Goal: Task Accomplishment & Management: Manage account settings

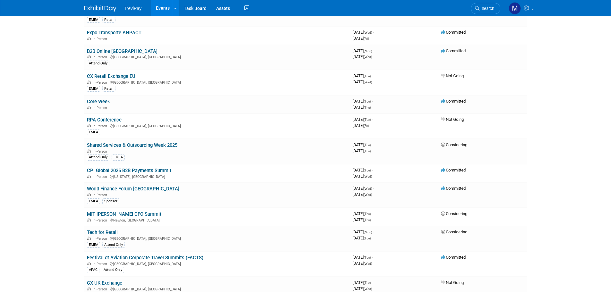
scroll to position [578, 0]
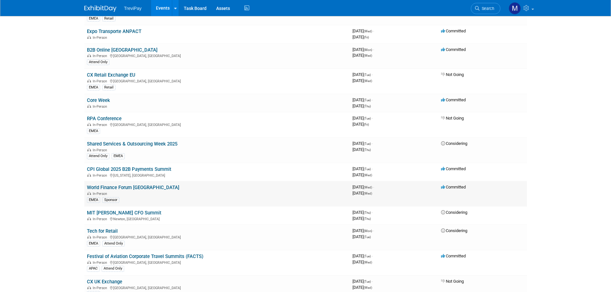
click at [115, 185] on td "World Finance Forum Zurich In-Person EMEA Sponsor" at bounding box center [217, 193] width 266 height 25
click at [116, 187] on link "World Finance Forum [GEOGRAPHIC_DATA]" at bounding box center [133, 188] width 92 height 6
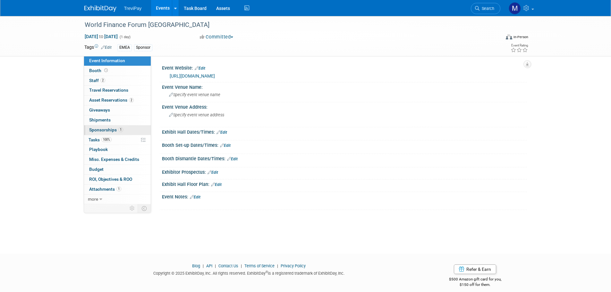
click at [106, 131] on span "Sponsorships 1" at bounding box center [106, 129] width 34 height 5
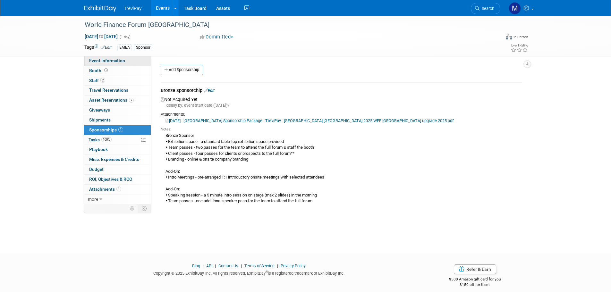
click at [106, 62] on span "Event Information" at bounding box center [107, 60] width 36 height 5
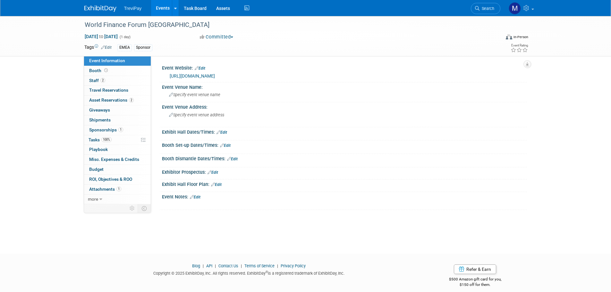
click at [198, 196] on link "Edit" at bounding box center [195, 197] width 11 height 4
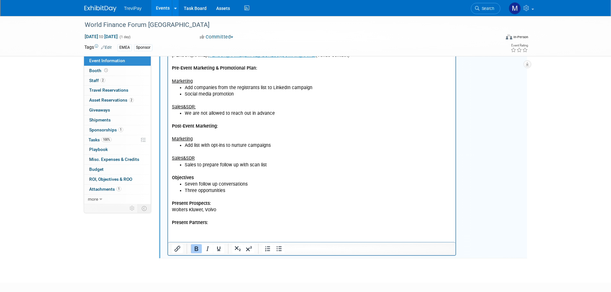
scroll to position [183, 0]
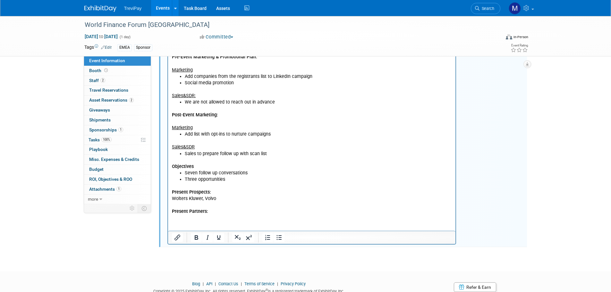
drag, startPoint x: 217, startPoint y: 197, endPoint x: 169, endPoint y: 199, distance: 47.9
click at [169, 199] on html "Contacts: [PERSON_NAME]: [PERSON_NAME][EMAIL_ADDRESS][DOMAIN_NAME] [PERSON_NAME…" at bounding box center [312, 117] width 288 height 196
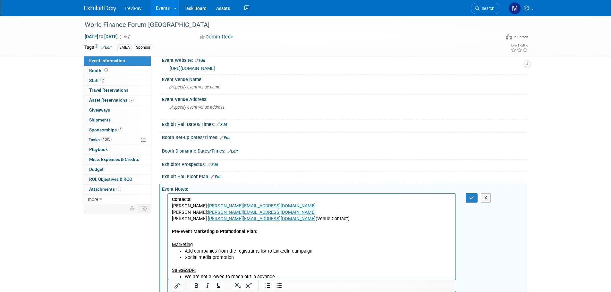
scroll to position [0, 0]
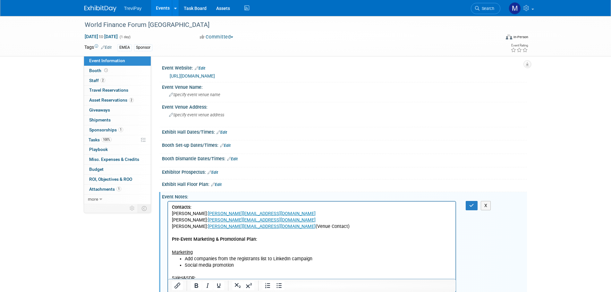
click at [215, 75] on link "[URL][DOMAIN_NAME]" at bounding box center [192, 76] width 45 height 5
click at [181, 235] on p "Contacts: [PERSON_NAME]: [PERSON_NAME][EMAIL_ADDRESS][DOMAIN_NAME] [PERSON_NAME…" at bounding box center [312, 230] width 281 height 52
click at [329, 227] on p "Contacts: [PERSON_NAME]: [PERSON_NAME][EMAIL_ADDRESS][DOMAIN_NAME] [PERSON_NAME…" at bounding box center [312, 217] width 281 height 26
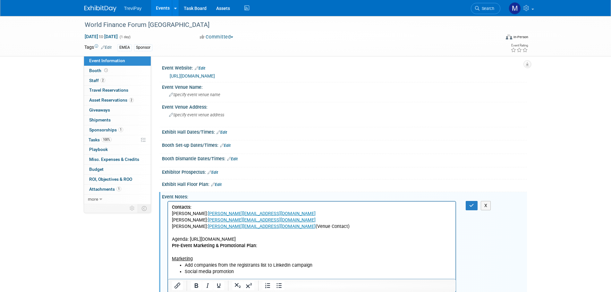
click at [348, 240] on p "Agenda: [URL][DOMAIN_NAME] Pre-Event Marketing & Promotional Plan​: Marketing​" at bounding box center [312, 250] width 281 height 26
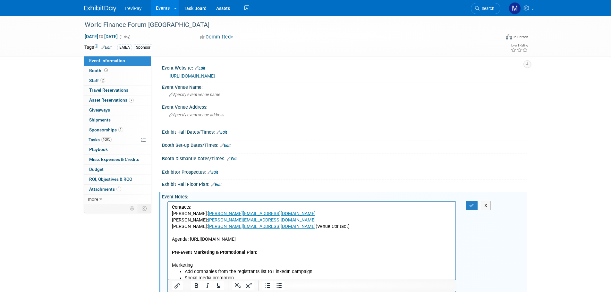
drag, startPoint x: 330, startPoint y: 226, endPoint x: 332, endPoint y: 431, distance: 204.5
click at [251, 228] on p "Contacts: [PERSON_NAME]: [PERSON_NAME][EMAIL_ADDRESS][DOMAIN_NAME] [PERSON_NAME…" at bounding box center [312, 217] width 281 height 26
click at [310, 225] on p "Contacts: [PERSON_NAME]: [PERSON_NAME][EMAIL_ADDRESS][DOMAIN_NAME] [PERSON_NAME…" at bounding box center [312, 217] width 281 height 26
click at [226, 133] on link "Edit" at bounding box center [222, 132] width 11 height 4
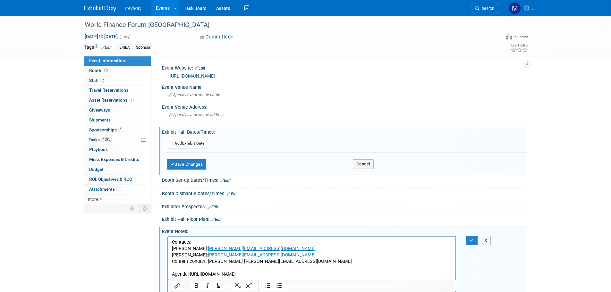
click at [201, 144] on button "Add Another Exhibit Date" at bounding box center [187, 144] width 41 height 10
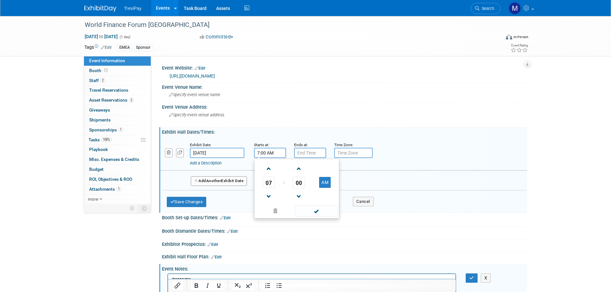
click at [283, 156] on input "7:00 AM" at bounding box center [270, 153] width 32 height 10
click at [268, 195] on span at bounding box center [269, 196] width 11 height 11
click at [269, 169] on span at bounding box center [269, 168] width 11 height 11
type input "8:00 AM"
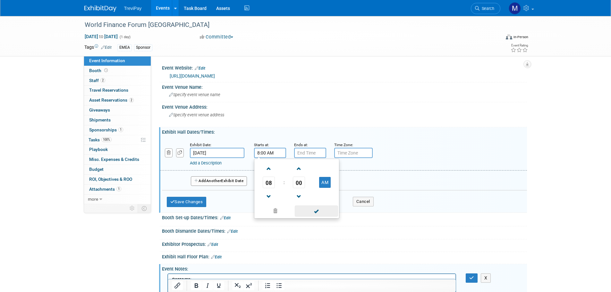
click at [313, 208] on span at bounding box center [316, 211] width 43 height 11
click at [219, 164] on link "Add a Description" at bounding box center [206, 163] width 32 height 5
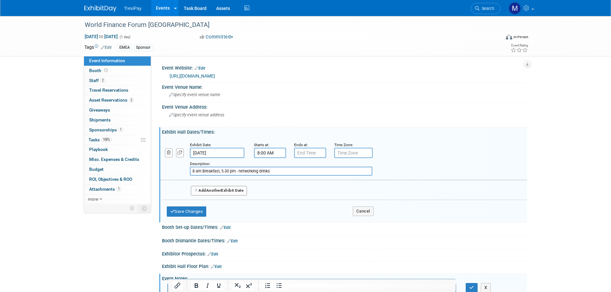
type input "8 am Breakfast, 5.30 pm - networking drinks"
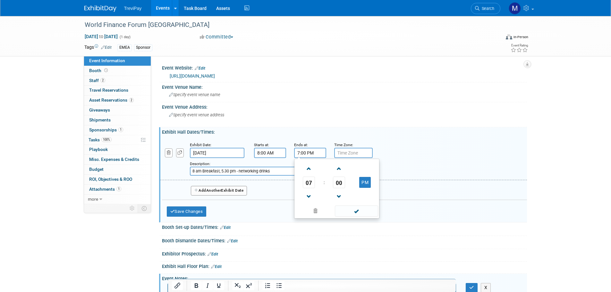
click at [318, 150] on input "7:00 PM" at bounding box center [310, 153] width 32 height 10
click at [308, 183] on span "07" at bounding box center [309, 183] width 12 height 12
click at [348, 185] on td "06" at bounding box center [347, 186] width 21 height 17
type input "6:00 PM"
click at [363, 211] on span at bounding box center [356, 211] width 43 height 11
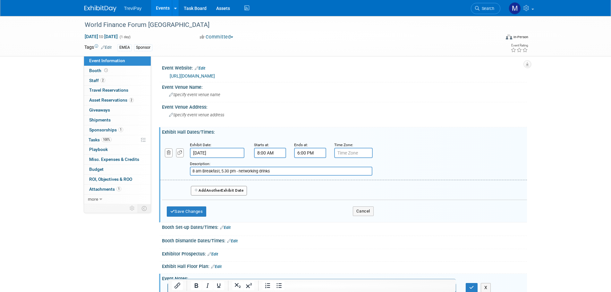
click at [351, 152] on input "text" at bounding box center [353, 153] width 39 height 10
type input "CET"
click at [406, 161] on div "Description: 8 am Breakfast, 5.30 pm - networking drinks" at bounding box center [327, 167] width 274 height 15
click at [186, 213] on button "Save Changes" at bounding box center [187, 212] width 40 height 10
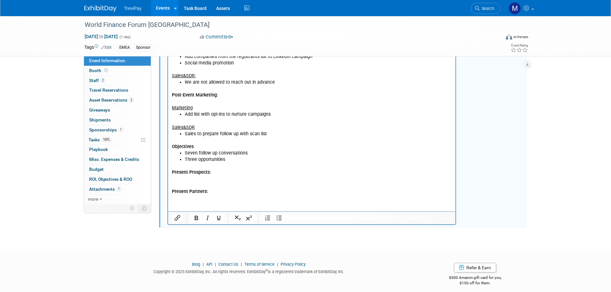
scroll to position [225, 0]
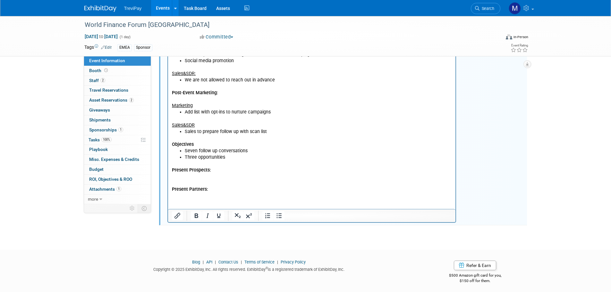
click at [176, 178] on p "Present Prospects: Present Partners:" at bounding box center [312, 177] width 281 height 32
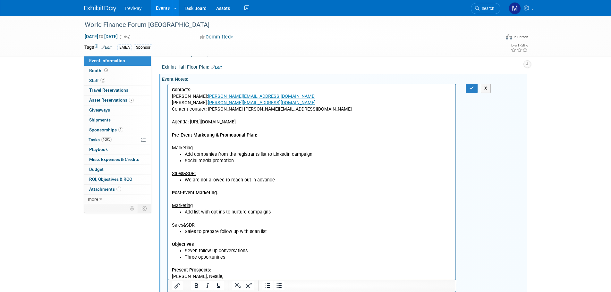
scroll to position [128, 0]
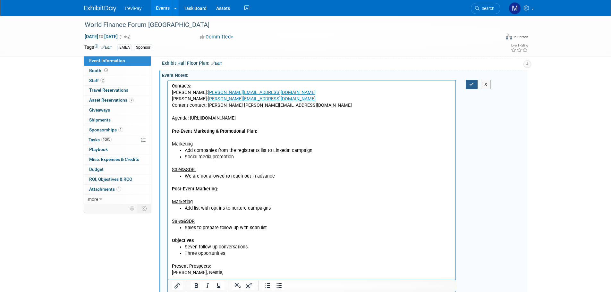
click at [472, 87] on button "button" at bounding box center [472, 84] width 12 height 9
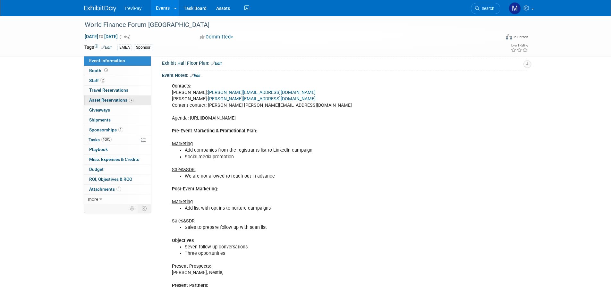
click at [117, 100] on span "Asset Reservations 2" at bounding box center [111, 100] width 45 height 5
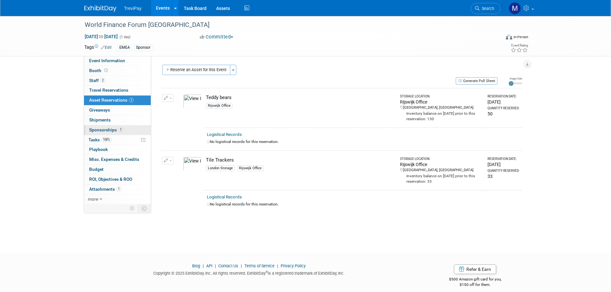
click at [107, 126] on link "1 Sponsorships 1" at bounding box center [117, 131] width 67 height 10
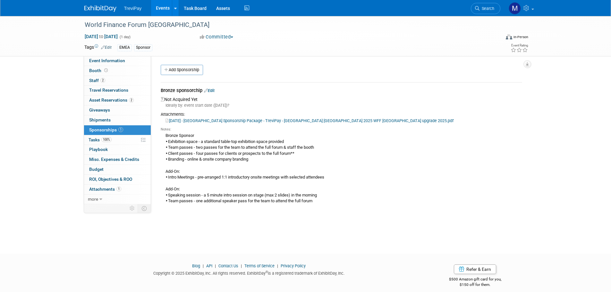
click at [172, 191] on div "Bronze Sponsor ‣Exhibition space - a standard table-top exhibition space provid…" at bounding box center [342, 168] width 362 height 72
click at [227, 195] on div "Bronze Sponsor ‣Exhibition space - a standard table-top exhibition space provid…" at bounding box center [342, 168] width 362 height 72
click at [213, 93] on link "Edit" at bounding box center [209, 90] width 11 height 5
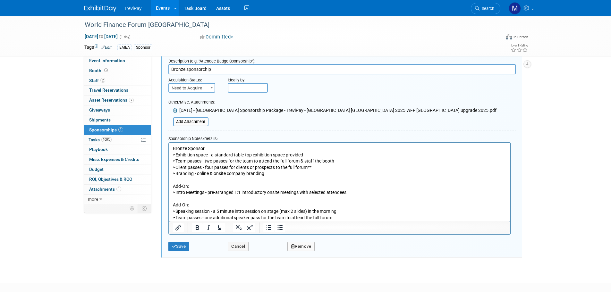
scroll to position [42, 0]
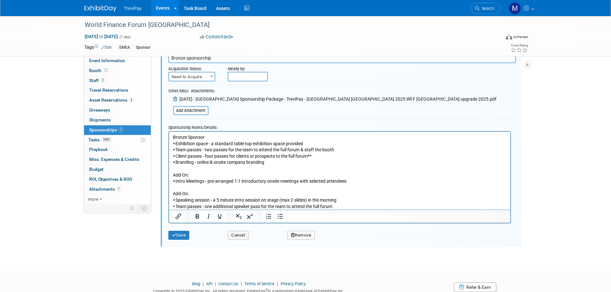
click at [339, 201] on p "Bronze Sponsor ‣Exhibition space - a standard table-top exhibition space provid…" at bounding box center [340, 171] width 334 height 75
click at [365, 199] on p "Bronze Sponsor ‣Exhibition space - a standard table-top exhibition space provid…" at bounding box center [340, 171] width 334 height 75
click at [189, 236] on button "Save" at bounding box center [179, 235] width 21 height 9
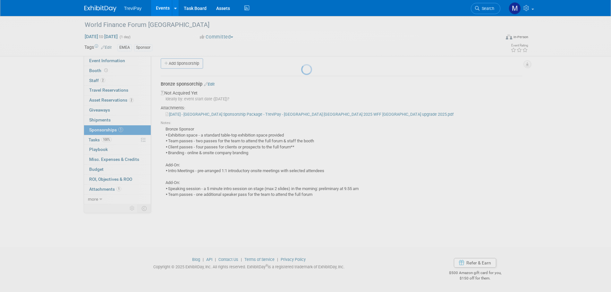
scroll to position [6, 0]
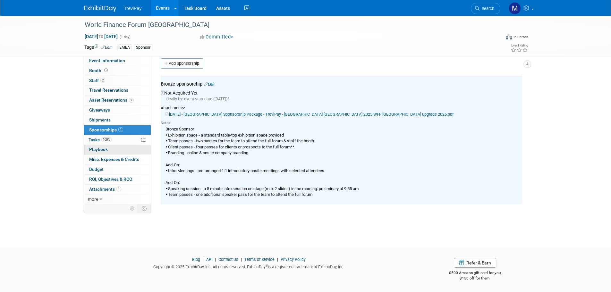
click at [104, 152] on span "Playbook 0" at bounding box center [98, 149] width 19 height 5
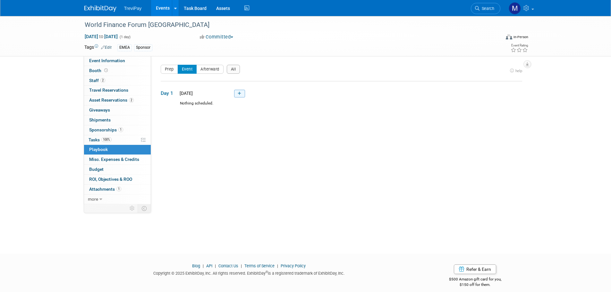
click at [240, 93] on icon at bounding box center [240, 94] width 4 height 4
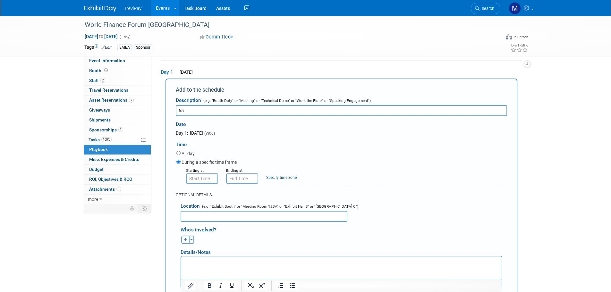
type input "6"
type input "5 minutes on stage"
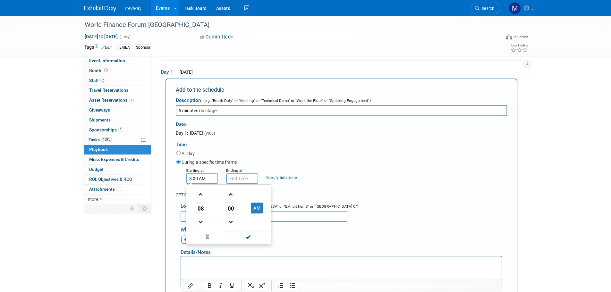
click at [196, 178] on input "8:00 AM" at bounding box center [202, 179] width 32 height 10
click at [200, 221] on span at bounding box center [200, 222] width 11 height 11
click at [199, 196] on span at bounding box center [200, 194] width 11 height 11
click at [230, 205] on span "00" at bounding box center [231, 209] width 12 height 12
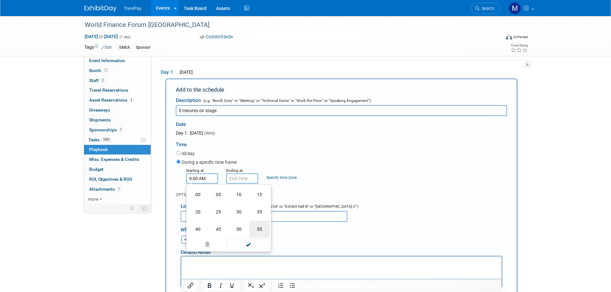
click at [258, 229] on td "55" at bounding box center [259, 229] width 21 height 17
type input "9:55 AM"
click at [248, 231] on td at bounding box center [247, 236] width 43 height 13
click at [248, 235] on span at bounding box center [248, 236] width 43 height 11
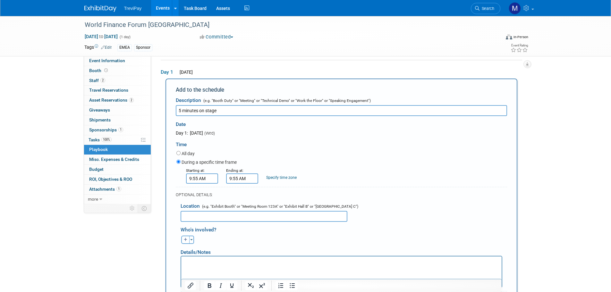
click at [238, 183] on input "9:55 AM" at bounding box center [242, 179] width 32 height 10
click at [242, 220] on span at bounding box center [241, 222] width 11 height 11
click at [241, 197] on span at bounding box center [241, 194] width 11 height 11
click at [269, 208] on span "55" at bounding box center [271, 209] width 12 height 12
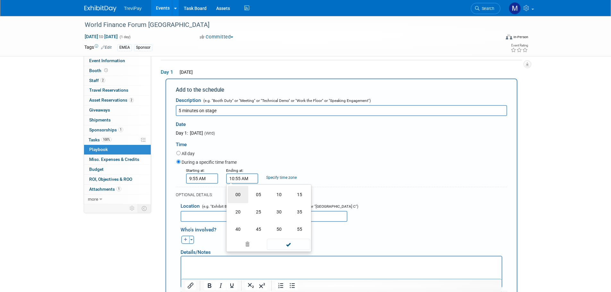
click at [242, 194] on td "00" at bounding box center [238, 194] width 21 height 17
type input "10:00 AM"
click at [283, 236] on span at bounding box center [288, 236] width 43 height 11
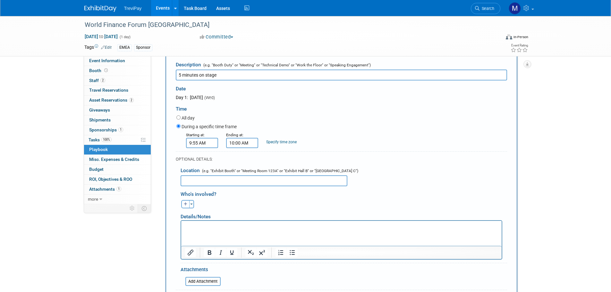
scroll to position [150, 0]
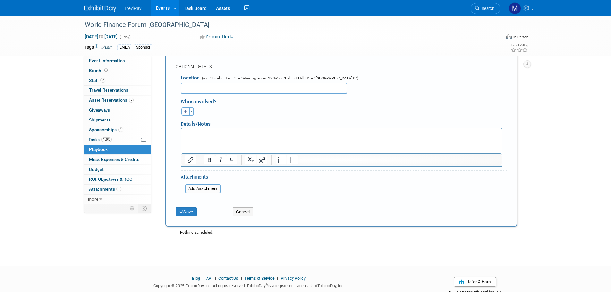
click at [187, 113] on icon "button" at bounding box center [186, 112] width 4 height 4
select select
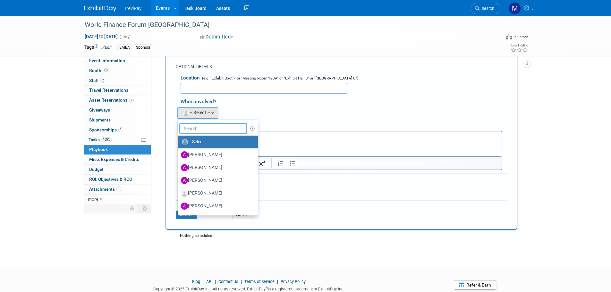
click at [194, 131] on input "text" at bounding box center [213, 128] width 68 height 11
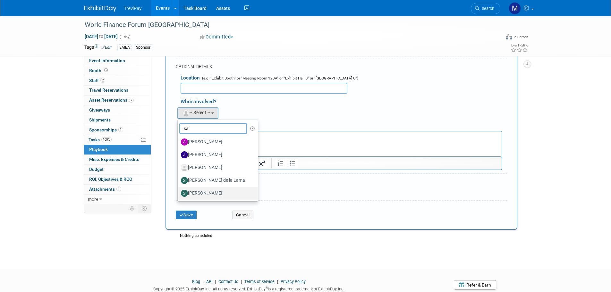
type input "sa"
click at [204, 190] on label "[PERSON_NAME]" at bounding box center [216, 193] width 71 height 10
click at [179, 191] on input "[PERSON_NAME]" at bounding box center [177, 193] width 4 height 4
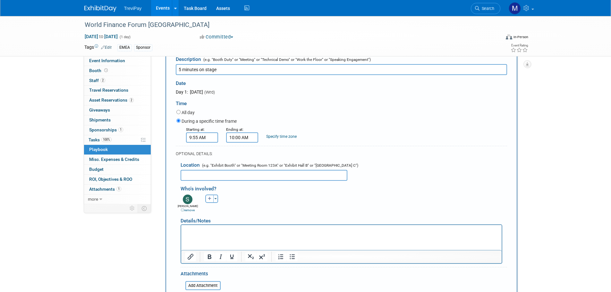
scroll to position [64, 0]
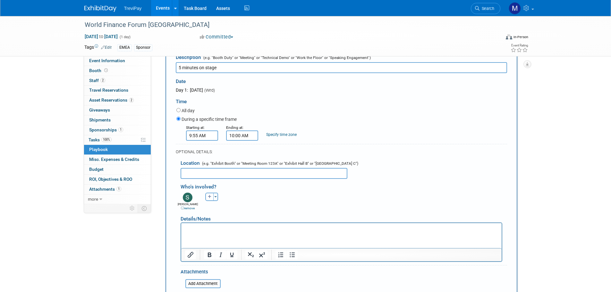
click at [234, 66] on input "5 minutes on stage" at bounding box center [342, 67] width 332 height 11
type input "5 minutes on stage"
click at [199, 230] on p "Rich Text Area. Press ALT-0 for help." at bounding box center [341, 229] width 313 height 6
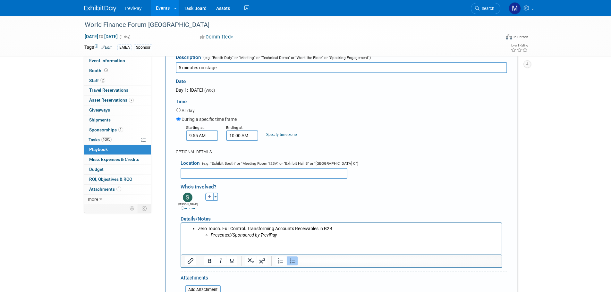
click at [196, 225] on html "Zero Touch. Full Control. Transforming Accounts Receivables in B2B Presented/Sp…" at bounding box center [341, 230] width 321 height 15
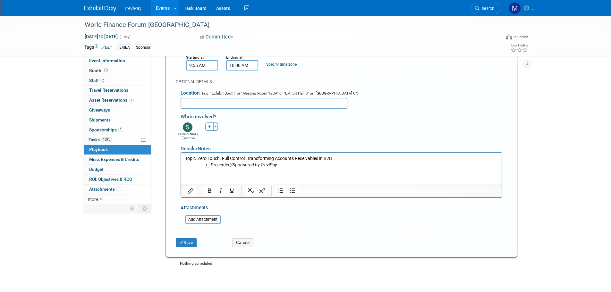
scroll to position [160, 0]
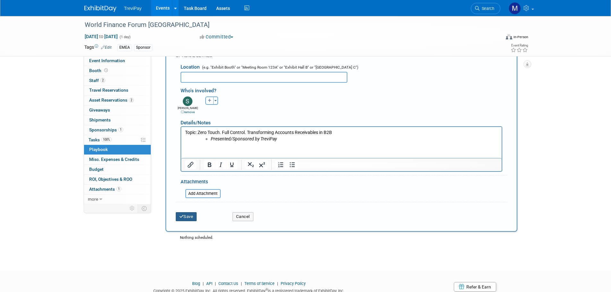
click at [193, 215] on button "Save" at bounding box center [186, 216] width 21 height 9
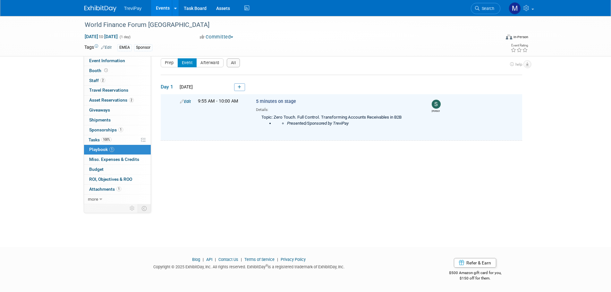
scroll to position [0, 0]
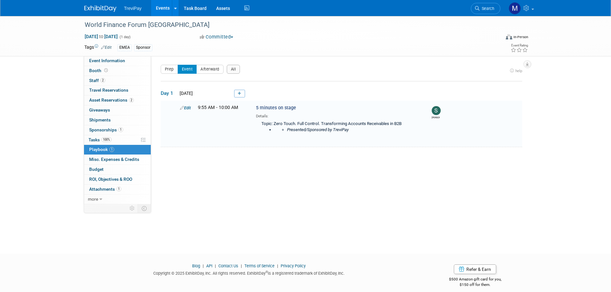
click at [243, 93] on link at bounding box center [239, 94] width 11 height 8
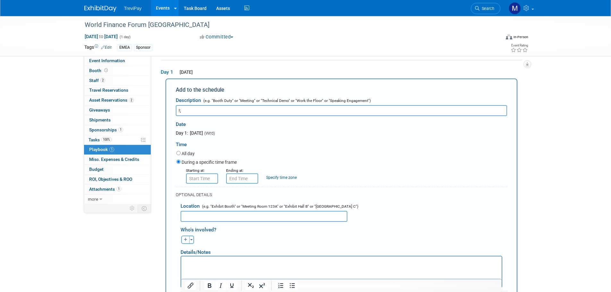
type input "!"
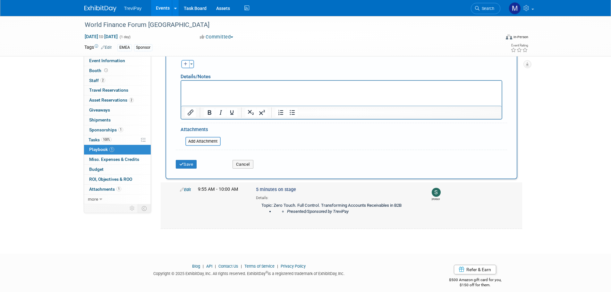
scroll to position [204, 0]
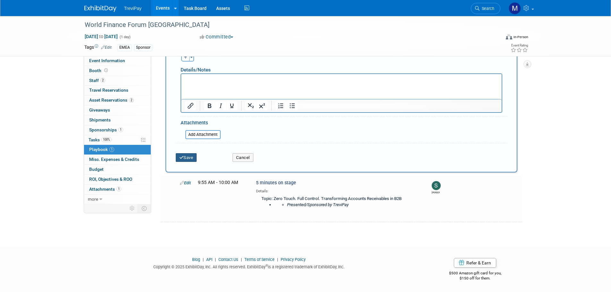
type input "1:1 meetings - scheduling available 2 weeks before the event."
click at [185, 161] on button "Save" at bounding box center [186, 157] width 21 height 9
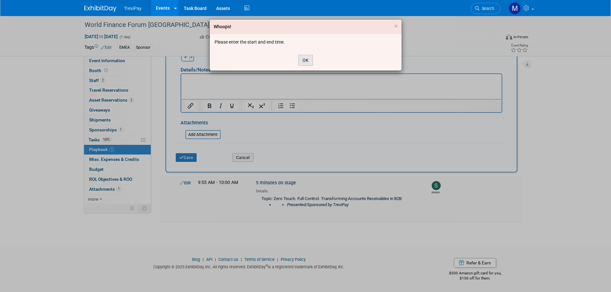
click at [299, 60] on button "OK" at bounding box center [306, 60] width 15 height 11
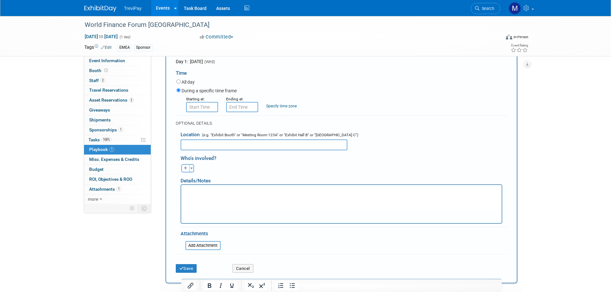
scroll to position [12, 0]
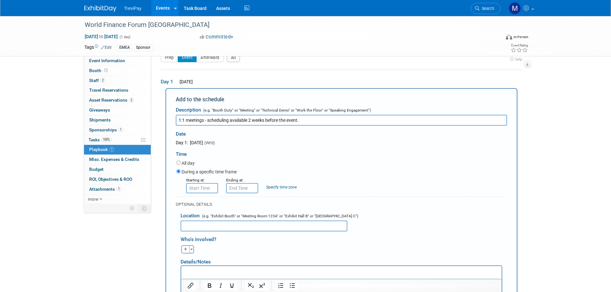
type input "8:00 AM"
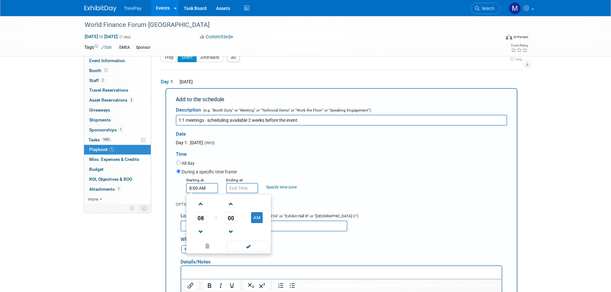
click at [209, 186] on input "8:00 AM" at bounding box center [202, 188] width 32 height 10
click at [240, 246] on span at bounding box center [248, 246] width 43 height 11
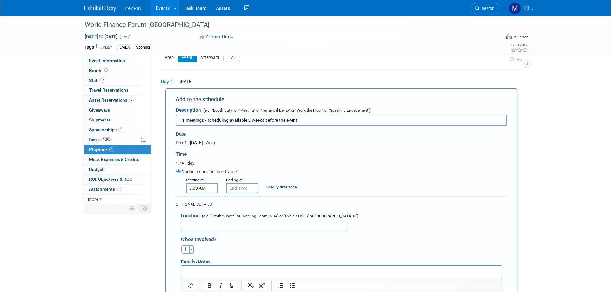
type input "8:00 AM"
click at [242, 190] on input "8:00 AM" at bounding box center [242, 188] width 32 height 10
click at [182, 163] on label "All day" at bounding box center [188, 163] width 13 height 6
click at [181, 163] on input "All day" at bounding box center [179, 163] width 4 height 4
radio input "true"
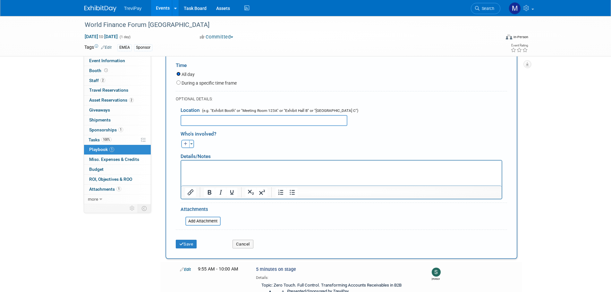
scroll to position [108, 0]
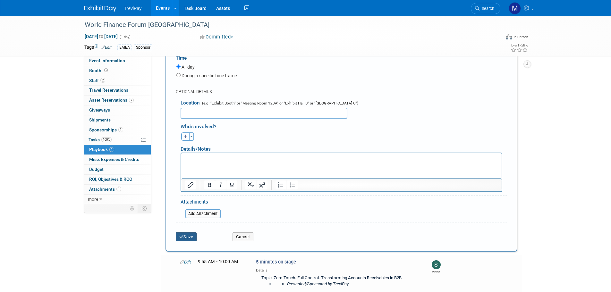
click at [192, 237] on button "Save" at bounding box center [186, 237] width 21 height 9
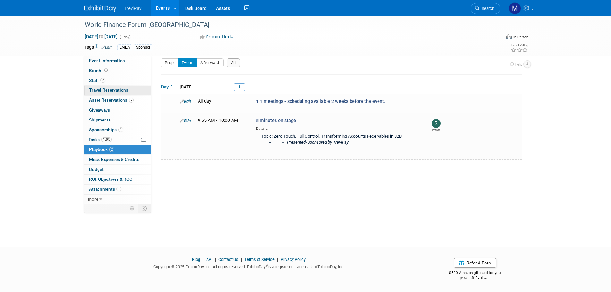
scroll to position [0, 0]
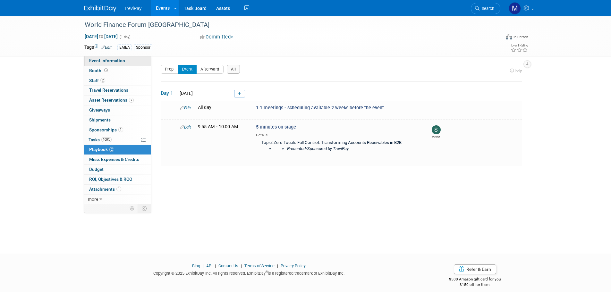
click at [104, 62] on span "Event Information" at bounding box center [107, 60] width 36 height 5
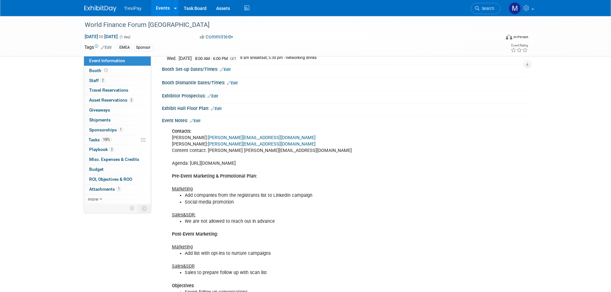
scroll to position [64, 0]
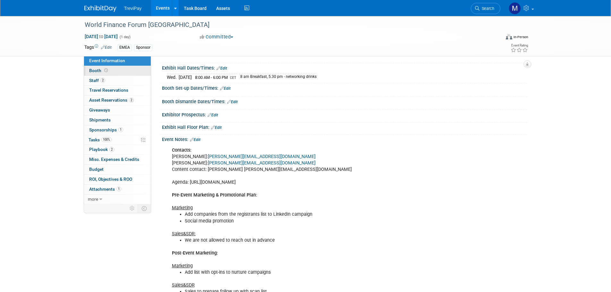
click at [104, 72] on icon at bounding box center [106, 71] width 4 height 4
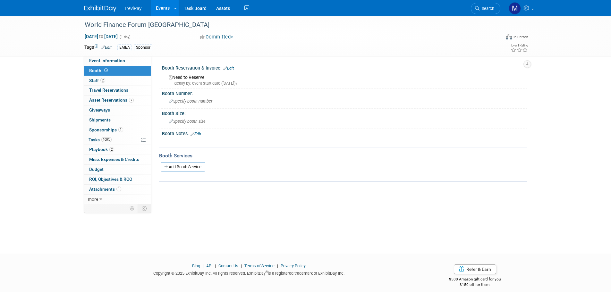
click at [198, 134] on link "Edit" at bounding box center [196, 134] width 11 height 4
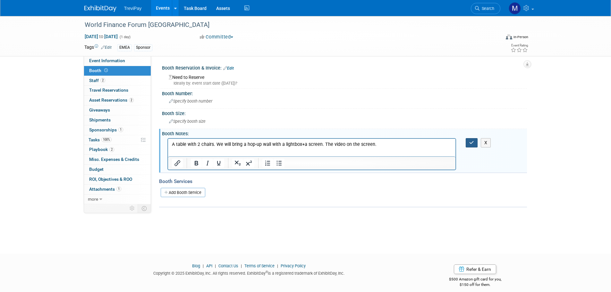
click at [470, 143] on icon "button" at bounding box center [472, 143] width 5 height 4
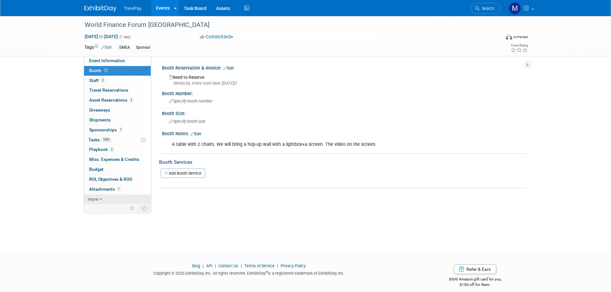
click at [99, 199] on link "more" at bounding box center [117, 200] width 67 height 10
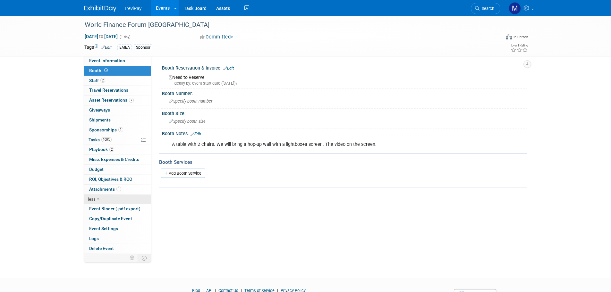
click at [99, 199] on icon at bounding box center [98, 199] width 3 height 4
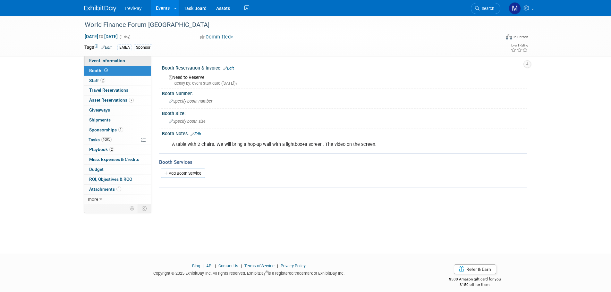
click at [104, 63] on span "Event Information" at bounding box center [107, 60] width 36 height 5
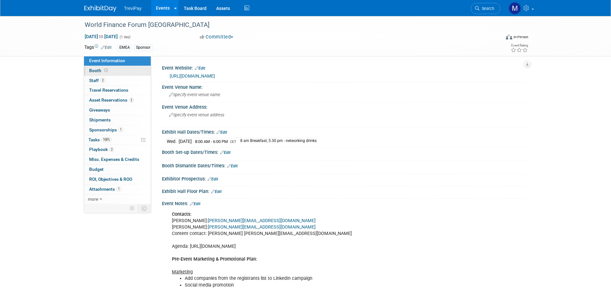
click at [99, 68] on span "Booth" at bounding box center [99, 70] width 20 height 5
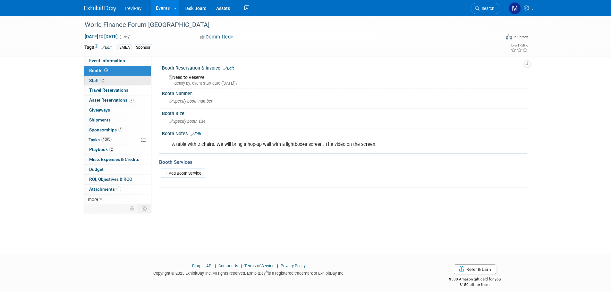
click at [99, 81] on span "Staff 2" at bounding box center [97, 80] width 16 height 5
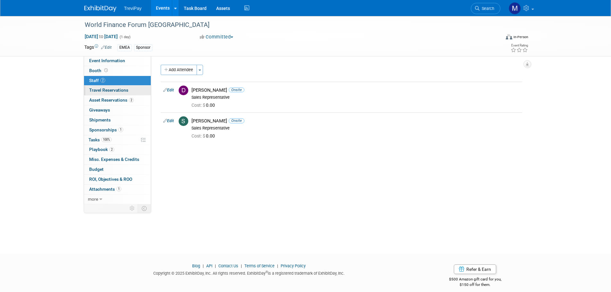
click at [100, 87] on link "0 Travel Reservations 0" at bounding box center [117, 91] width 67 height 10
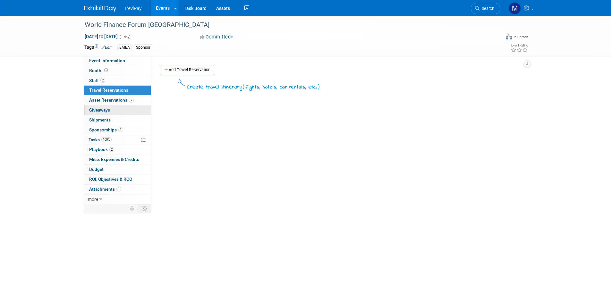
click at [100, 110] on span "Giveaways 0" at bounding box center [99, 110] width 21 height 5
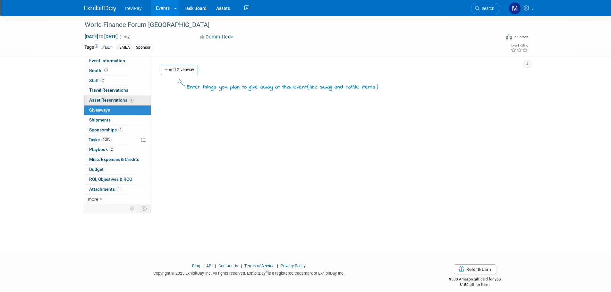
click at [118, 100] on span "Asset Reservations 2" at bounding box center [111, 100] width 45 height 5
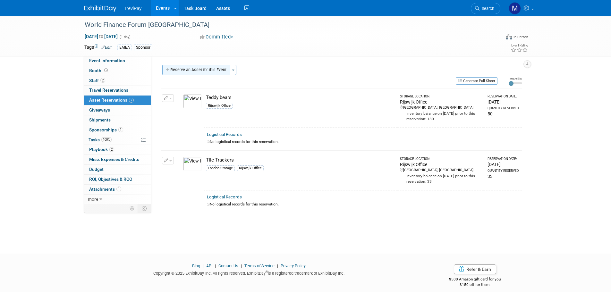
click at [201, 69] on button "Reserve an Asset for this Event" at bounding box center [196, 70] width 68 height 10
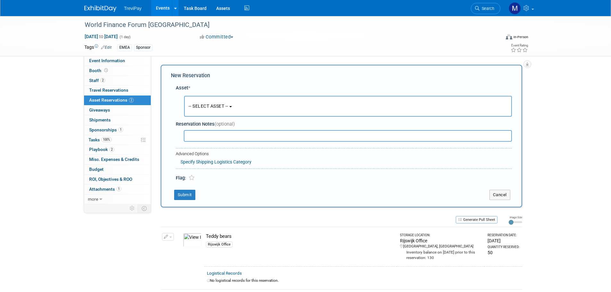
scroll to position [6, 0]
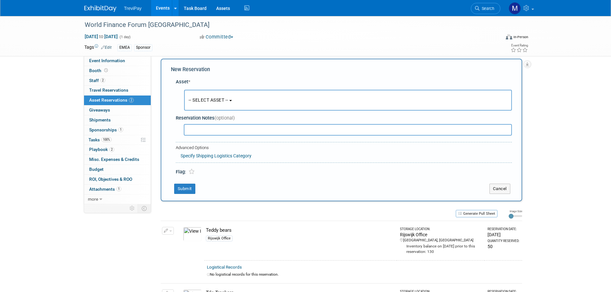
click at [251, 98] on button "-- SELECT ASSET --" at bounding box center [348, 100] width 328 height 21
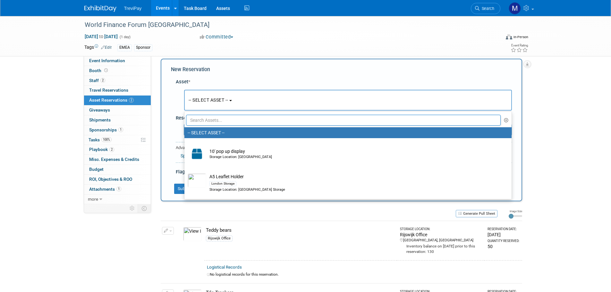
click at [211, 122] on input "text" at bounding box center [343, 120] width 315 height 11
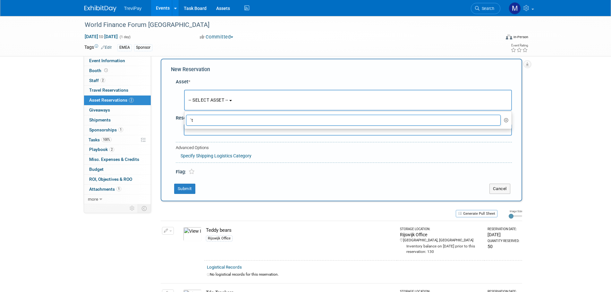
type input "`"
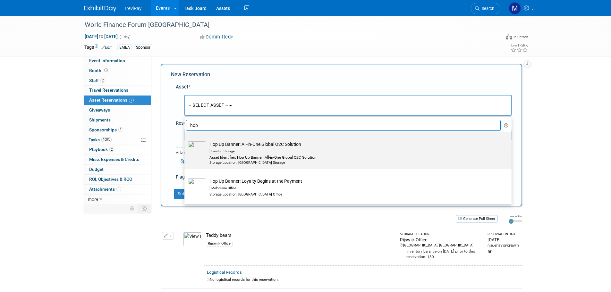
scroll to position [0, 0]
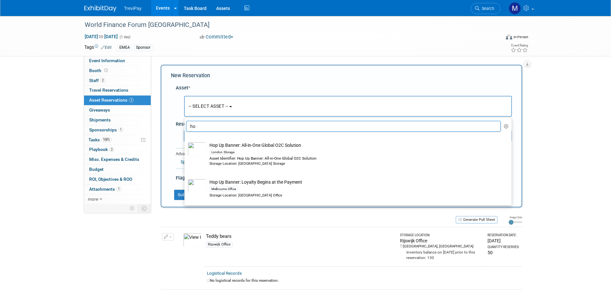
type input "h"
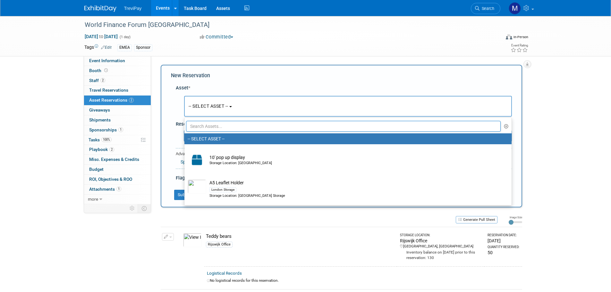
click at [448, 76] on div "New Reservation" at bounding box center [341, 75] width 341 height 7
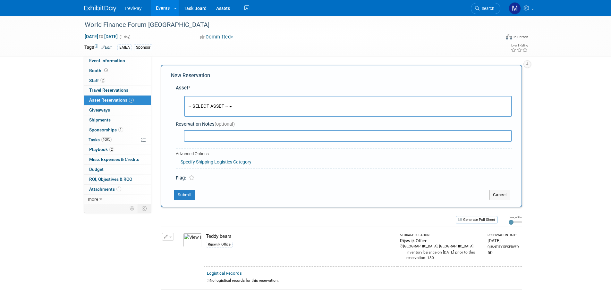
click at [207, 136] on input "text" at bounding box center [348, 136] width 328 height 12
type input "t"
click at [298, 102] on button "-- SELECT ASSET --" at bounding box center [348, 106] width 328 height 21
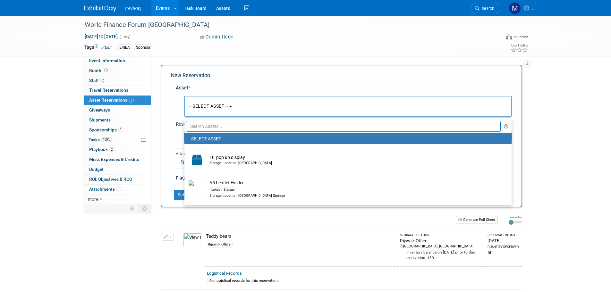
click at [236, 122] on input "text" at bounding box center [343, 126] width 315 height 11
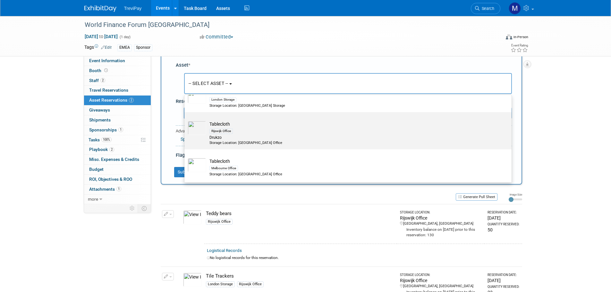
scroll to position [32, 0]
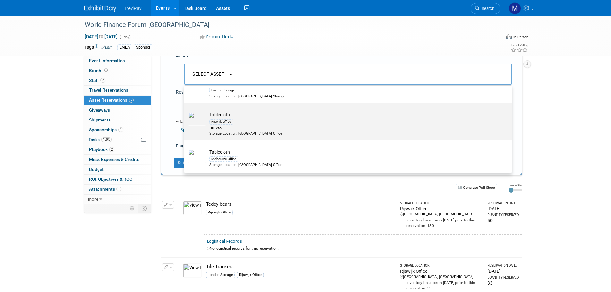
type input "tablec"
click at [259, 122] on div "Rijswijk Office" at bounding box center [355, 121] width 290 height 7
click at [186, 111] on input "Tablecloth Rijswijk Office [GEOGRAPHIC_DATA] Storage Location: [GEOGRAPHIC_DATA…" at bounding box center [183, 109] width 4 height 4
select select "10728016"
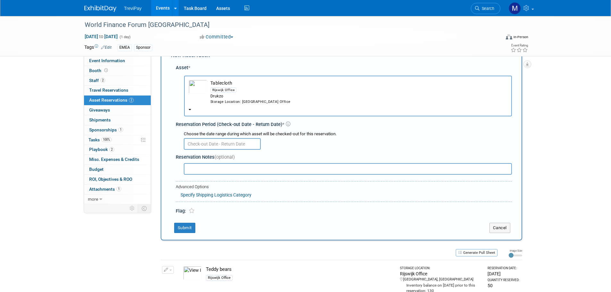
scroll to position [0, 0]
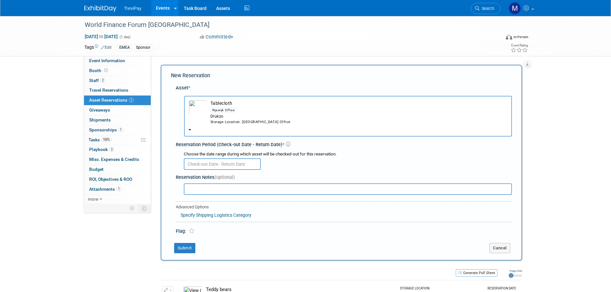
click at [221, 167] on input "text" at bounding box center [222, 165] width 77 height 12
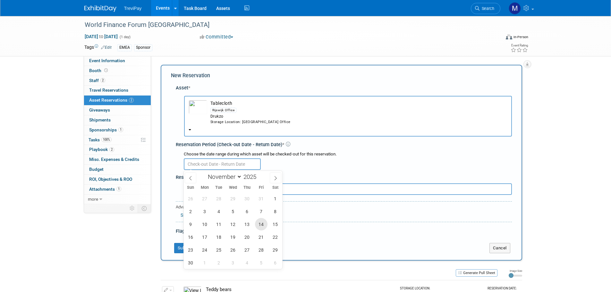
click at [261, 226] on span "14" at bounding box center [261, 224] width 13 height 13
click at [257, 236] on span "21" at bounding box center [261, 237] width 13 height 13
type input "[DATE] to [DATE]"
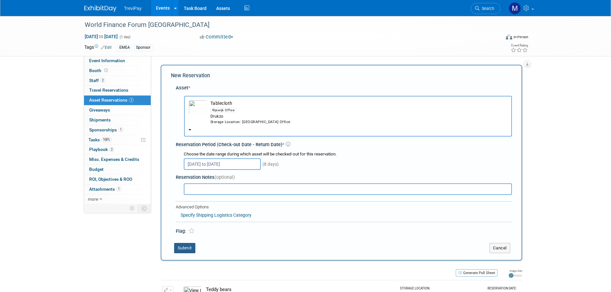
click at [188, 246] on button "Submit" at bounding box center [184, 248] width 21 height 10
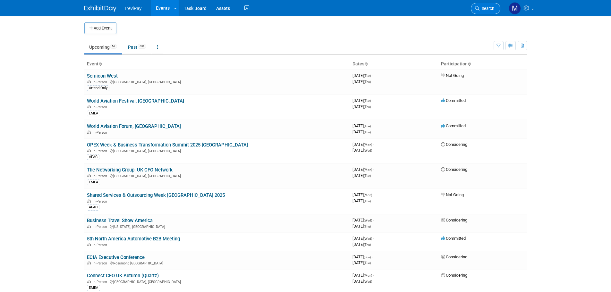
click at [485, 6] on span "Search" at bounding box center [487, 8] width 15 height 5
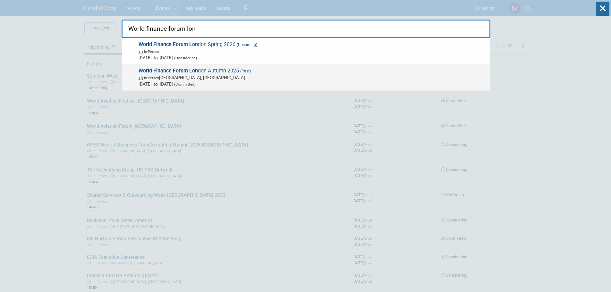
type input "World finance forum lon"
click at [181, 78] on span "In-Person England, United Kingdom" at bounding box center [313, 77] width 348 height 6
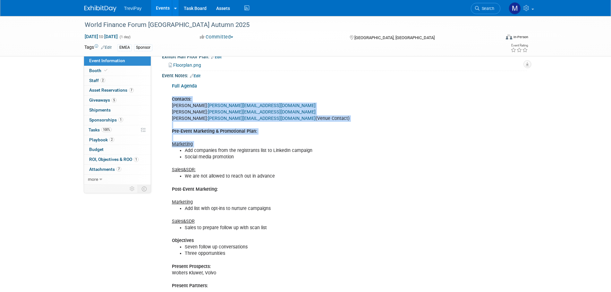
scroll to position [193, 0]
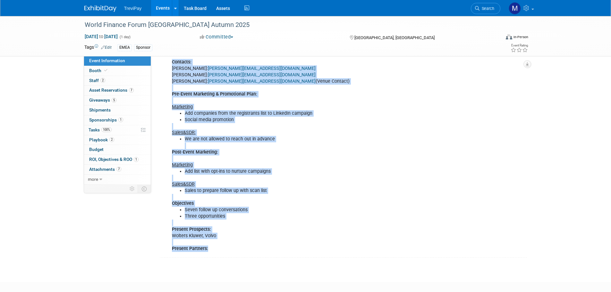
drag, startPoint x: 172, startPoint y: 125, endPoint x: 220, endPoint y: 247, distance: 130.6
click at [220, 247] on div "Full Agenda Contacts: Luis Rimmer: luis@futureforums.com Giles Godwin-Brown: gi…" at bounding box center [312, 149] width 289 height 213
copy div "Contacts: Luis Rimmer: luis@futureforums.com Giles Godwin-Brown: giles@futurefo…"
click at [273, 154] on div "Full Agenda Contacts: Luis Rimmer: luis@futureforums.com Giles Godwin-Brown: gi…" at bounding box center [312, 149] width 289 height 213
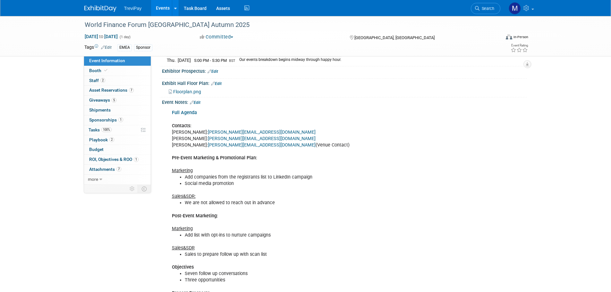
scroll to position [128, 0]
click at [103, 70] on span at bounding box center [106, 70] width 6 height 5
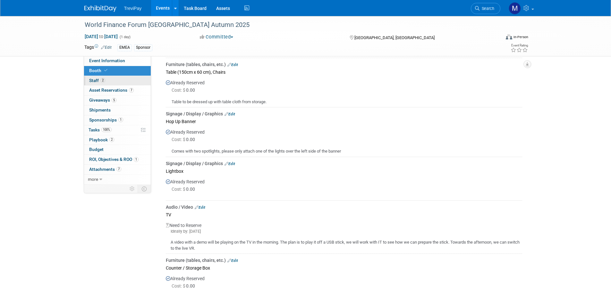
scroll to position [225, 0]
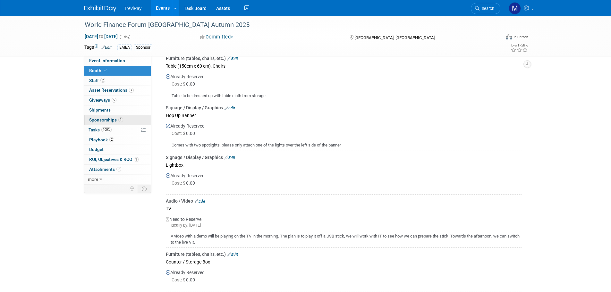
click at [105, 117] on link "1 Sponsorships 1" at bounding box center [117, 121] width 67 height 10
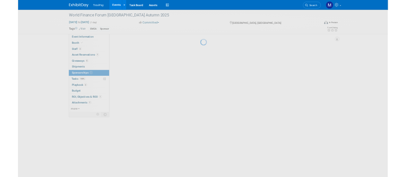
scroll to position [0, 0]
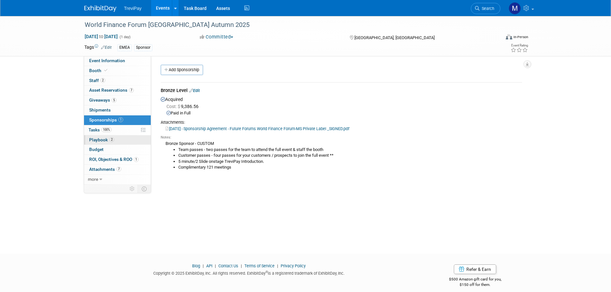
click at [103, 137] on span "Playbook 2" at bounding box center [101, 139] width 25 height 5
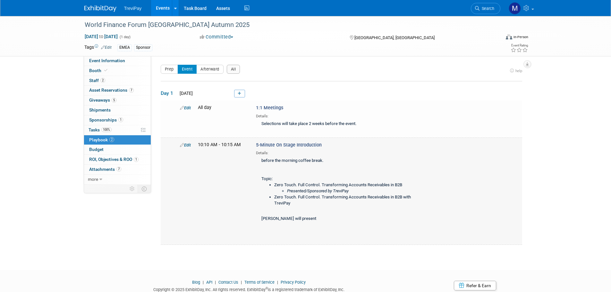
drag, startPoint x: 354, startPoint y: 192, endPoint x: 273, endPoint y: 184, distance: 81.3
click at [273, 184] on ul "Zero Touch. Full Control. Transforming Accounts Receivables in B2B Presented/Sp…" at bounding box center [340, 194] width 156 height 24
copy li "Zero Touch. Full Control. Transforming Accounts Receivables in B2B Presented/Sp…"
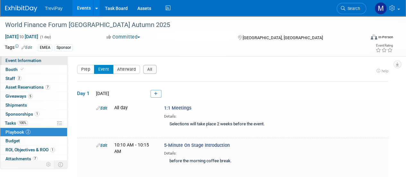
click at [20, 63] on span "Event Information" at bounding box center [23, 60] width 36 height 5
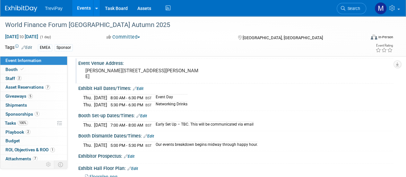
scroll to position [64, 0]
